Goal: Task Accomplishment & Management: Manage account settings

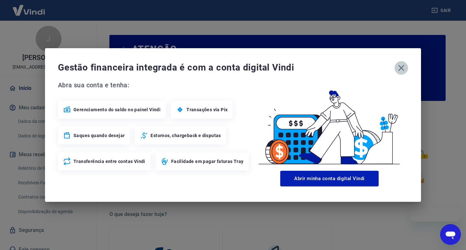
click at [397, 67] on icon "button" at bounding box center [401, 68] width 10 height 10
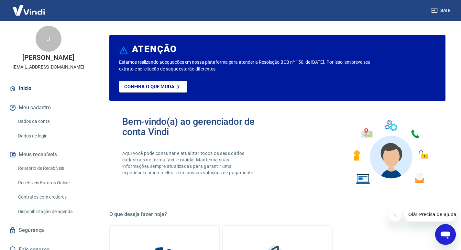
click at [33, 143] on link "Dados de login" at bounding box center [52, 136] width 73 height 13
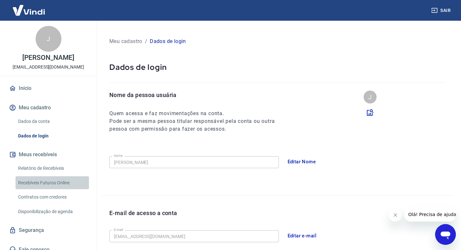
click at [60, 190] on link "Recebíveis Futuros Online" at bounding box center [52, 182] width 73 height 13
